Goal: Task Accomplishment & Management: Manage account settings

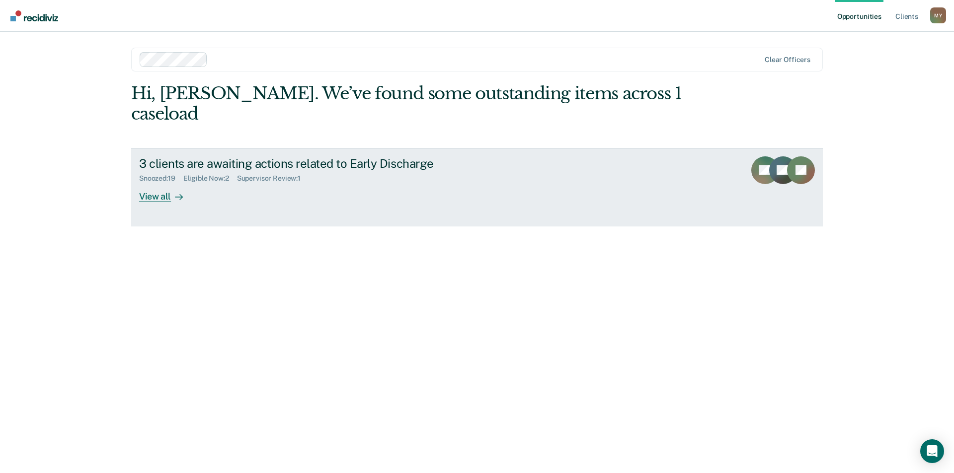
click at [243, 156] on div "3 clients are awaiting actions related to Early Discharge" at bounding box center [313, 163] width 349 height 14
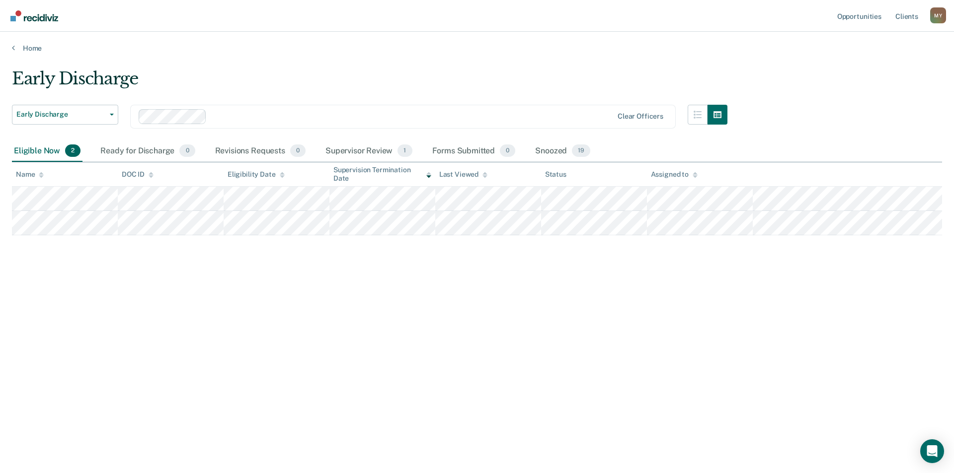
click at [937, 17] on div "M Y" at bounding box center [938, 15] width 16 height 16
click at [878, 63] on link "Log Out" at bounding box center [898, 65] width 80 height 8
